Goal: Check status: Check status

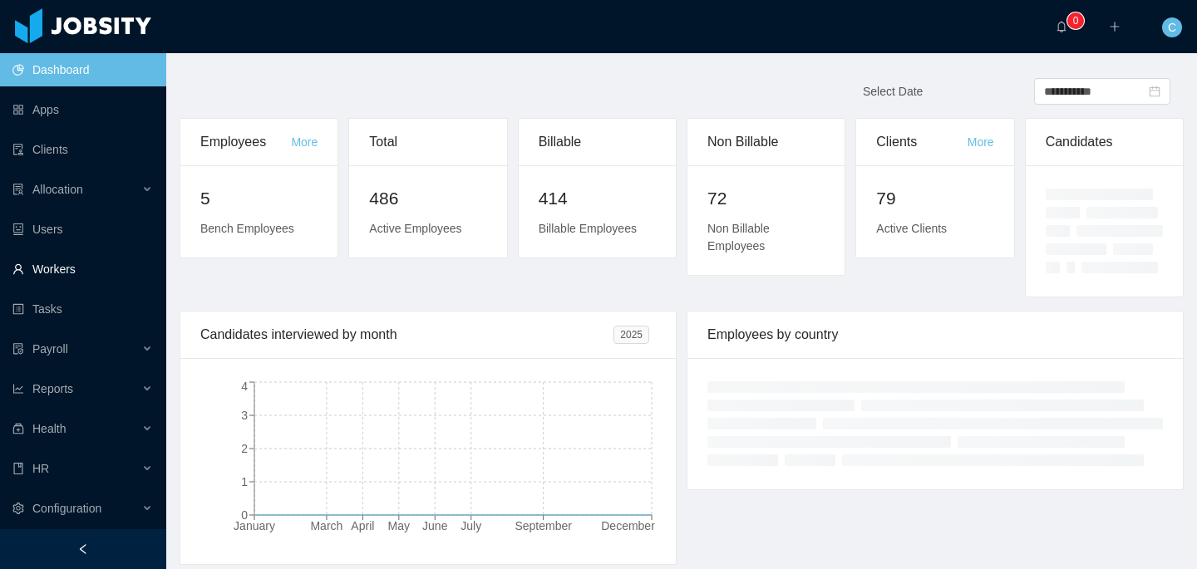
click at [71, 267] on link "Workers" at bounding box center [82, 269] width 140 height 33
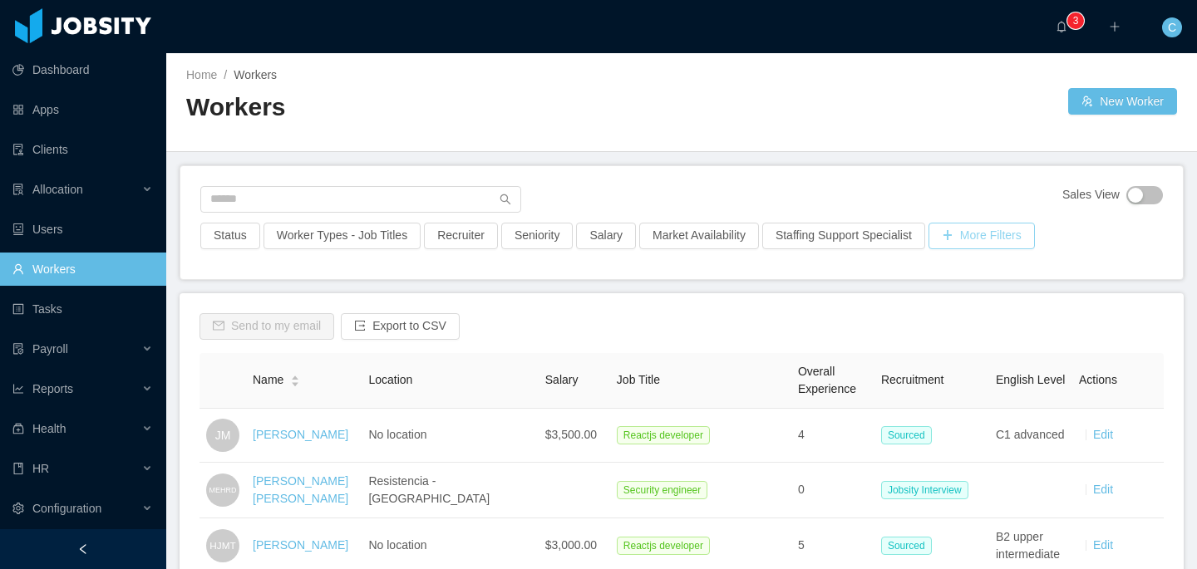
click at [1035, 232] on button "More Filters" at bounding box center [981, 236] width 106 height 27
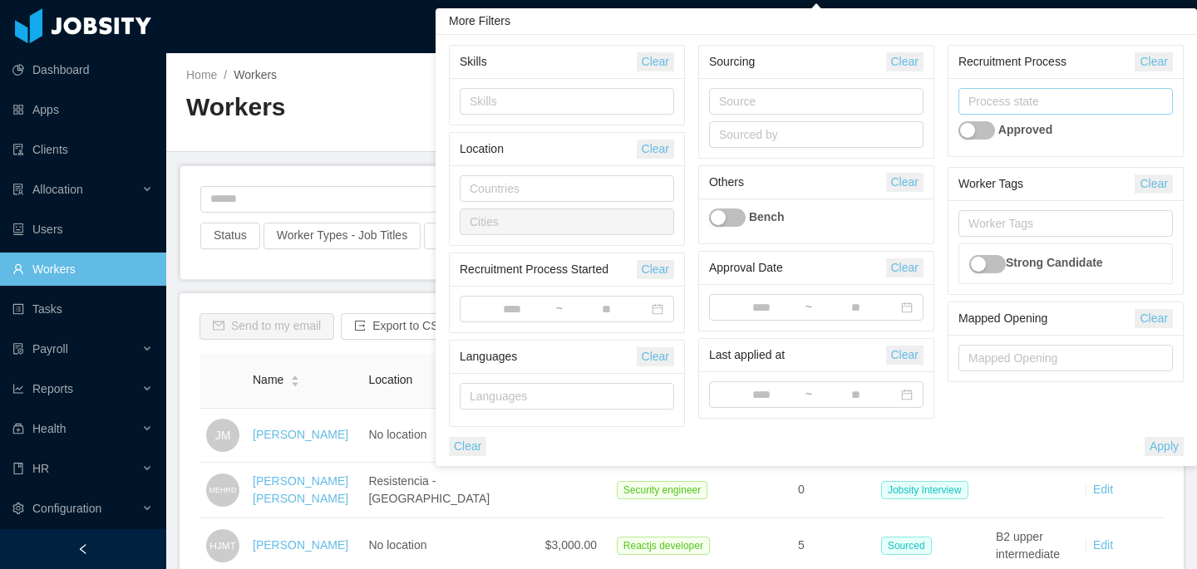
click at [1027, 105] on div "Process state" at bounding box center [1061, 101] width 187 height 17
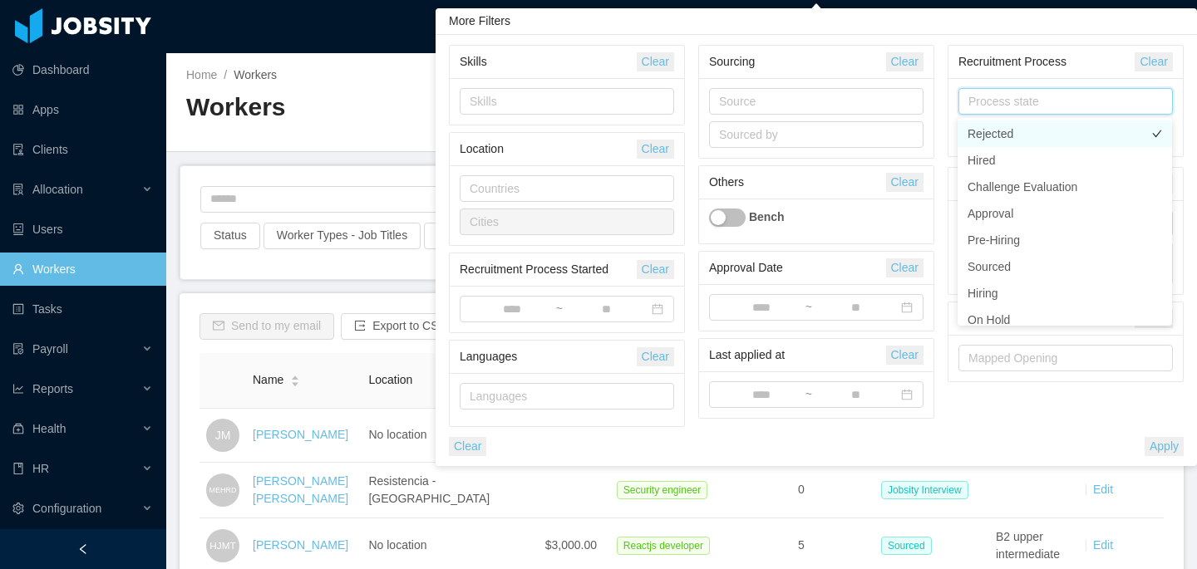
scroll to position [224, 0]
click at [1030, 127] on li "Approval" at bounding box center [1064, 131] width 214 height 27
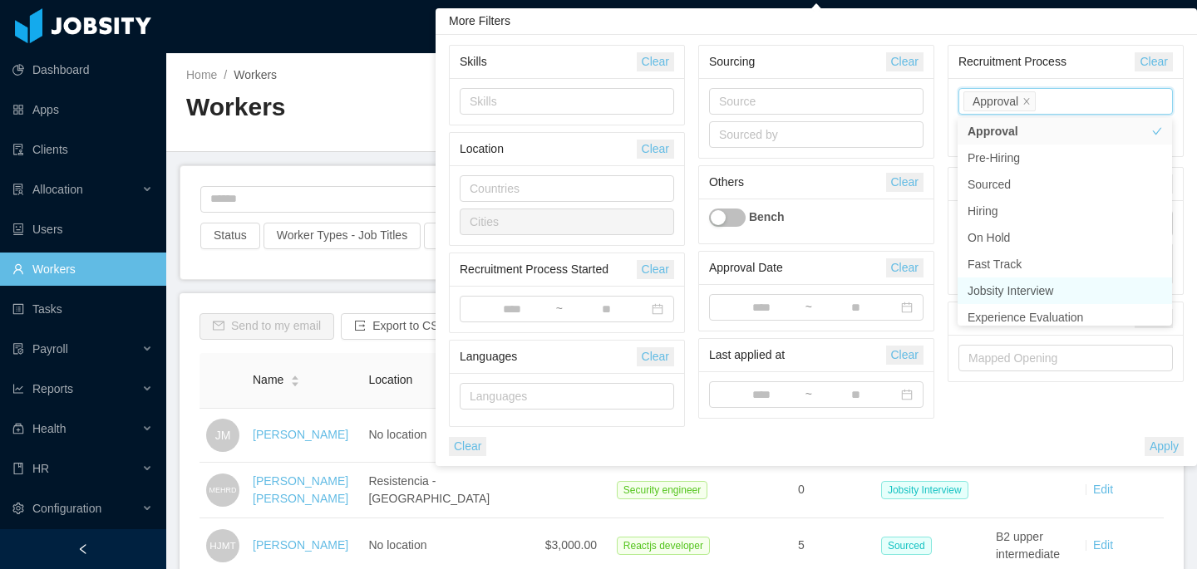
scroll to position [221, 0]
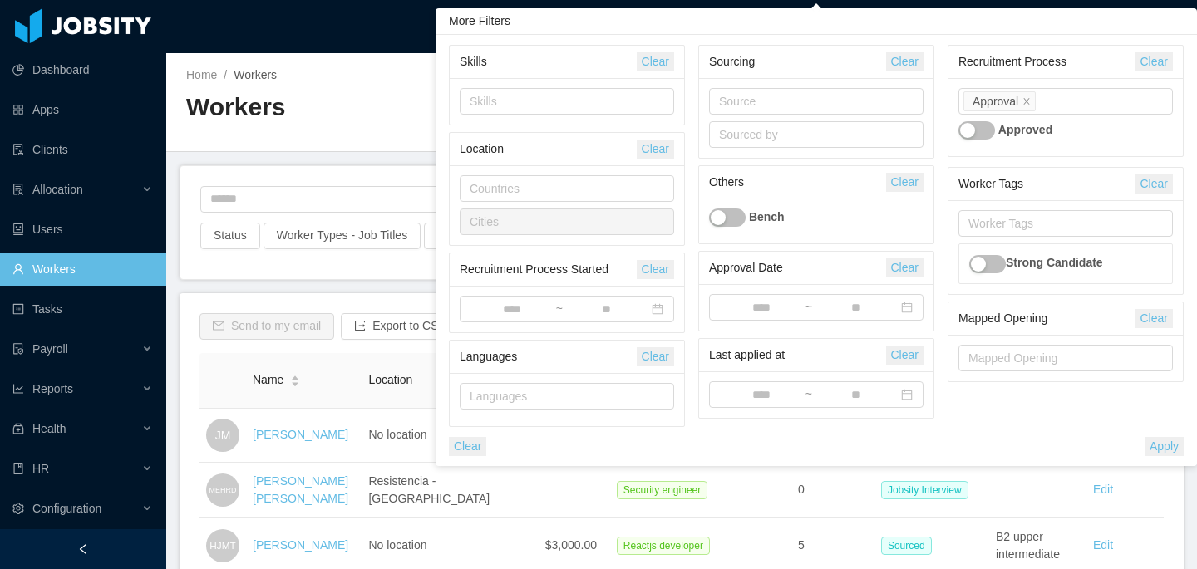
click at [1172, 448] on button "Apply" at bounding box center [1163, 446] width 39 height 19
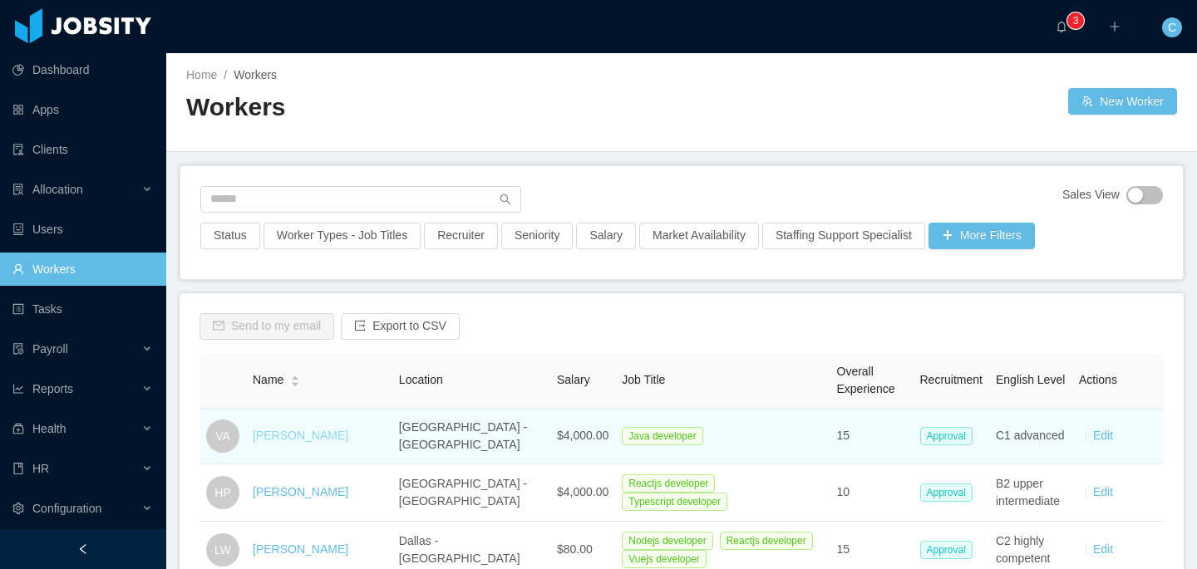
click at [272, 432] on link "[PERSON_NAME]" at bounding box center [301, 435] width 96 height 13
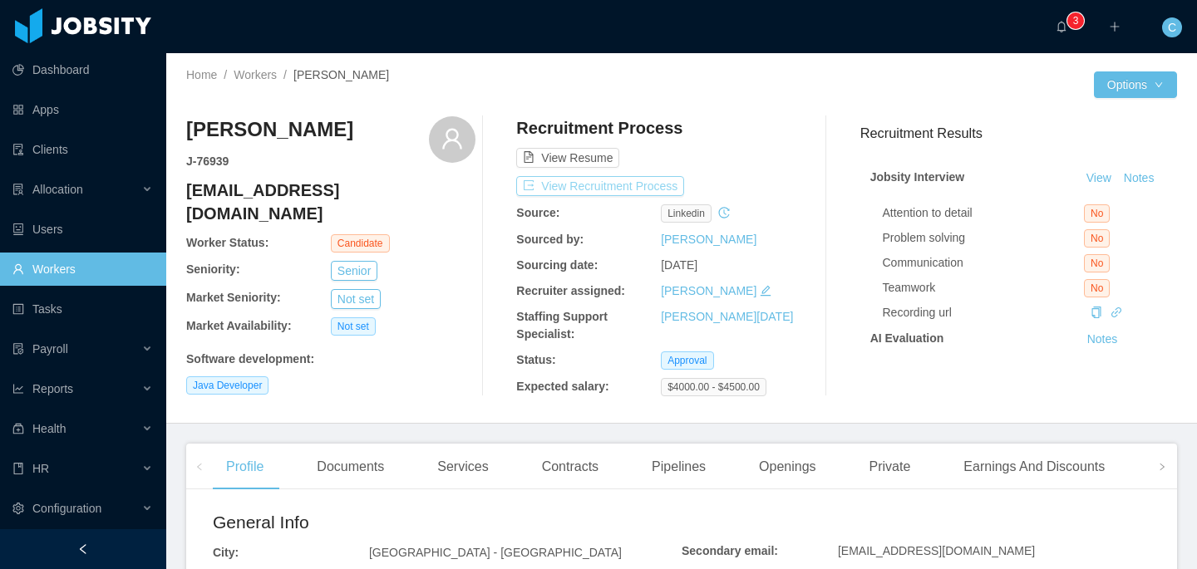
click at [643, 180] on button "View Recruitment Process" at bounding box center [600, 186] width 168 height 20
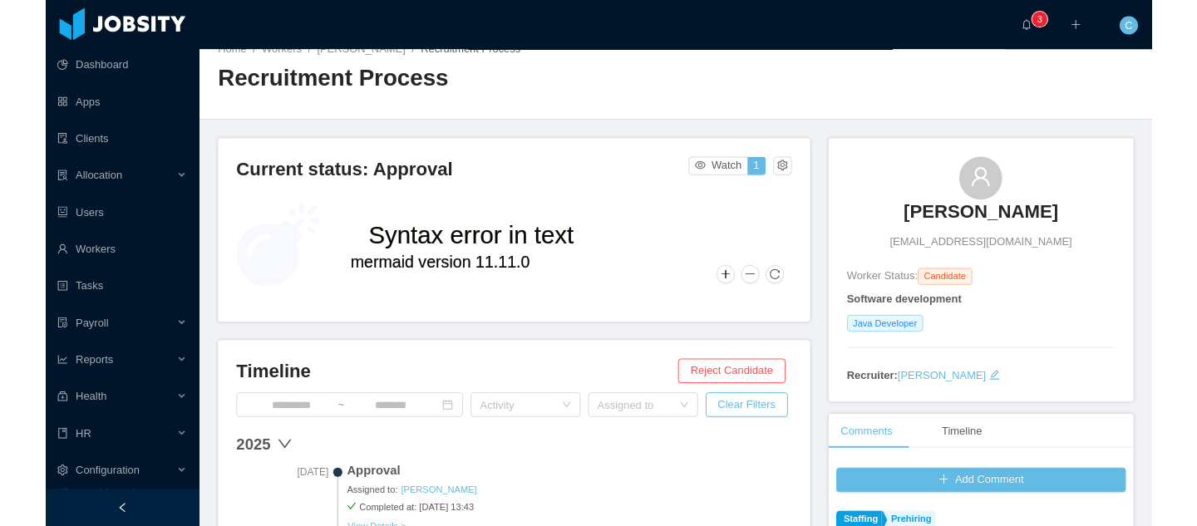
scroll to position [43, 0]
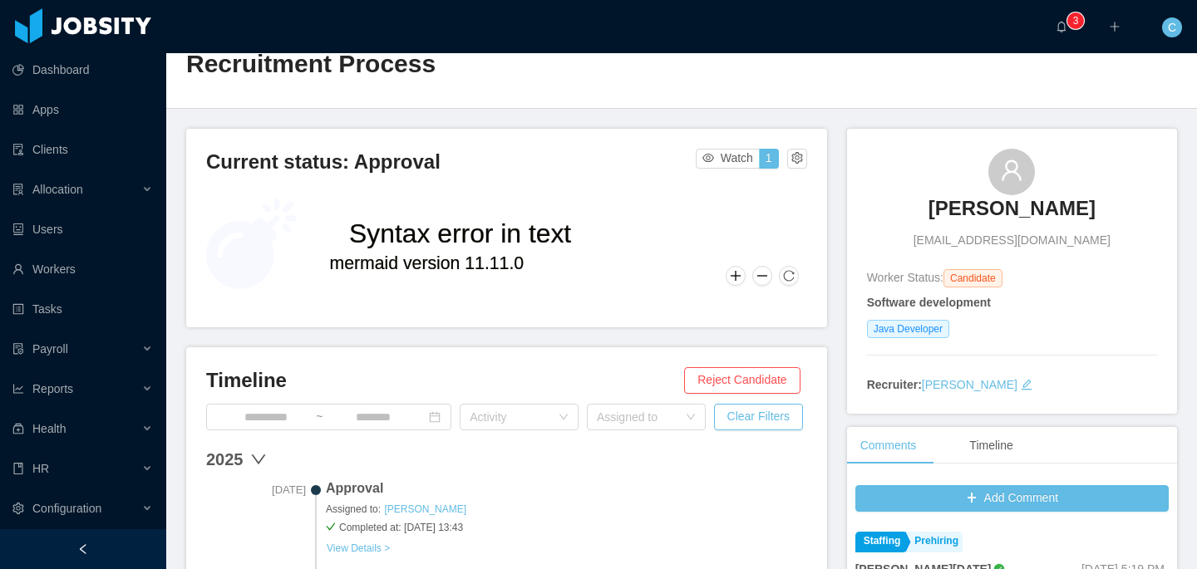
click at [1004, 213] on h3 "[PERSON_NAME]" at bounding box center [1011, 208] width 167 height 27
